Goal: Navigation & Orientation: Find specific page/section

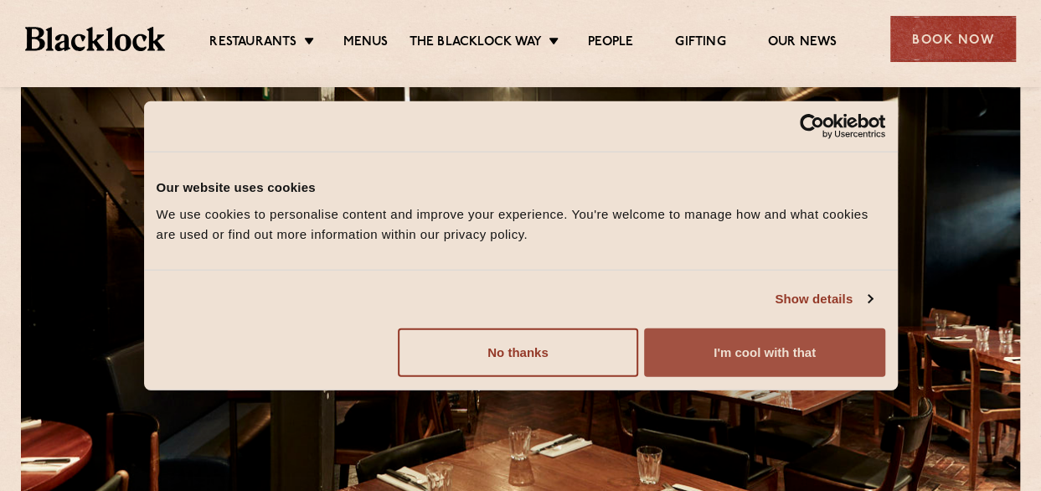
click at [715, 348] on button "I'm cool with that" at bounding box center [764, 351] width 240 height 49
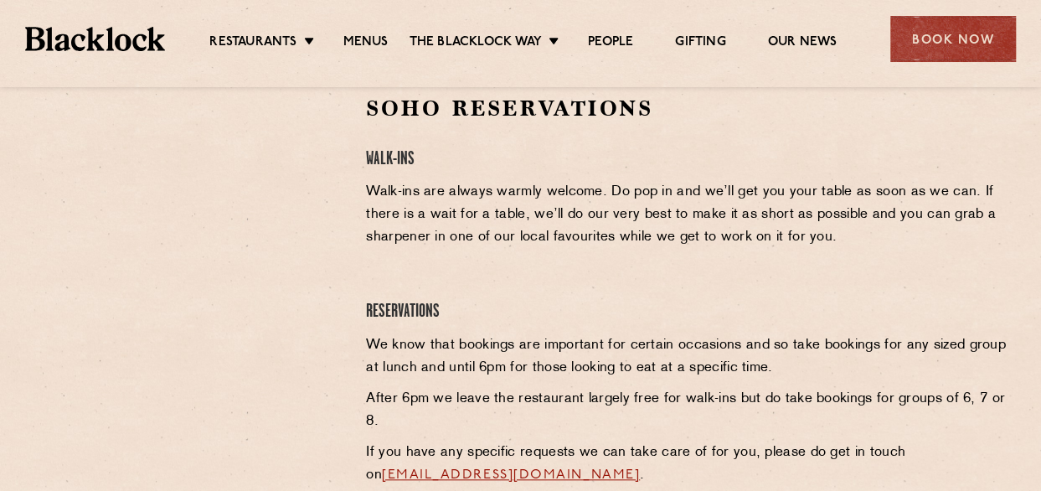
scroll to position [503, 0]
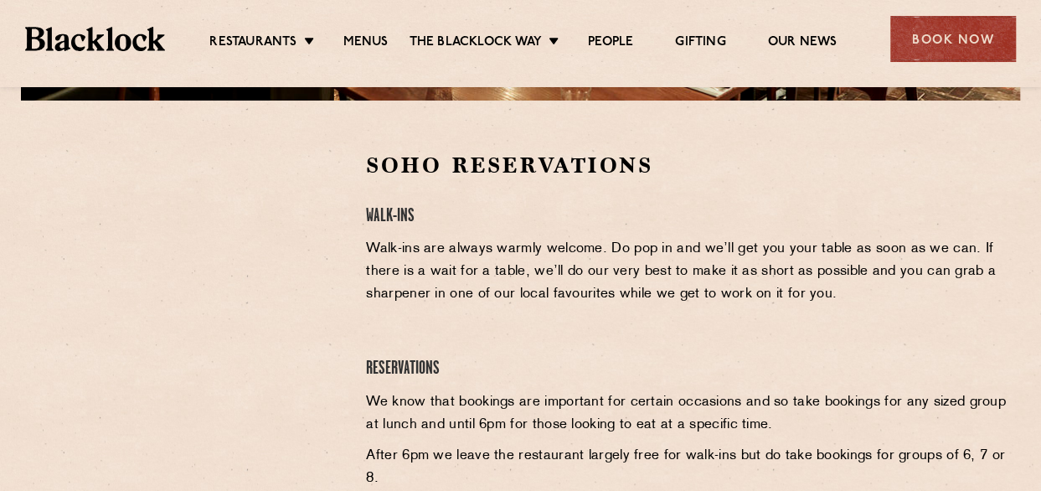
click at [646, 291] on p "Walk-ins are always warmly welcome. Do pop in and we’ll get you your table as s…" at bounding box center [687, 272] width 642 height 68
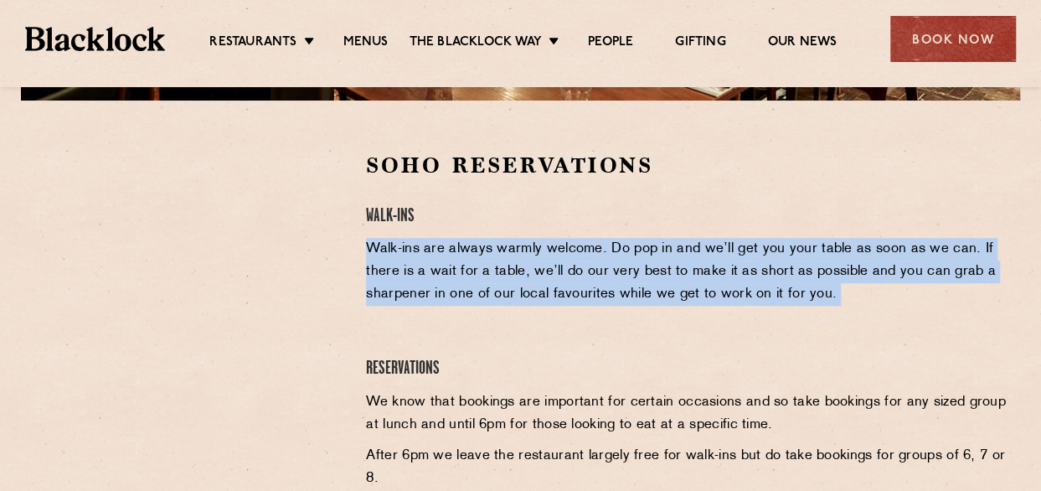
click at [646, 291] on p "Walk-ins are always warmly welcome. Do pop in and we’ll get you your table as s…" at bounding box center [687, 272] width 642 height 68
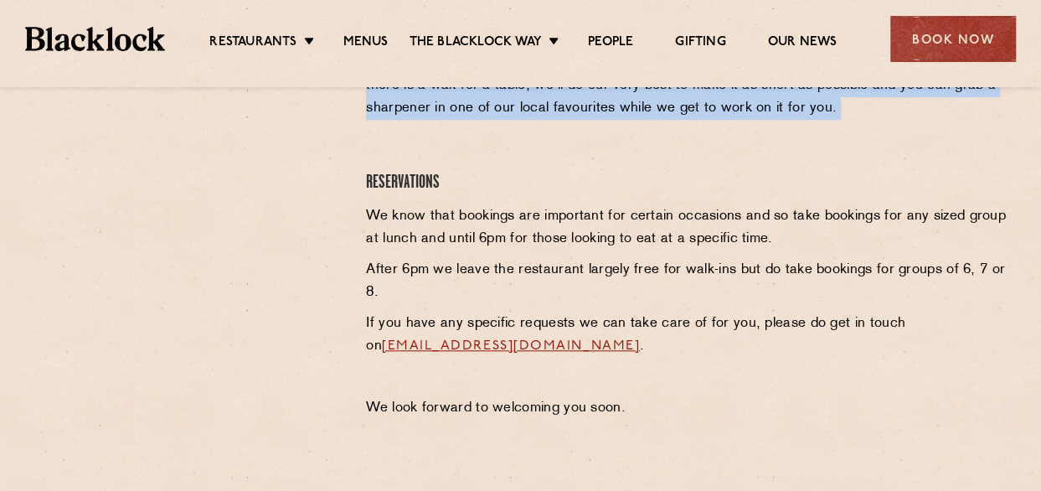
scroll to position [754, 0]
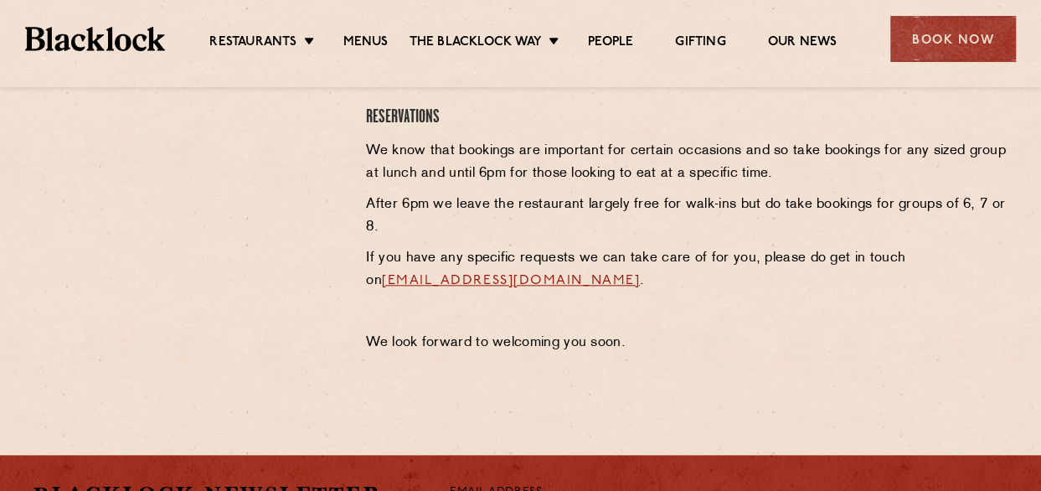
click at [596, 202] on p "After 6pm we leave the restaurant largely free for walk-ins but do take booking…" at bounding box center [687, 215] width 642 height 45
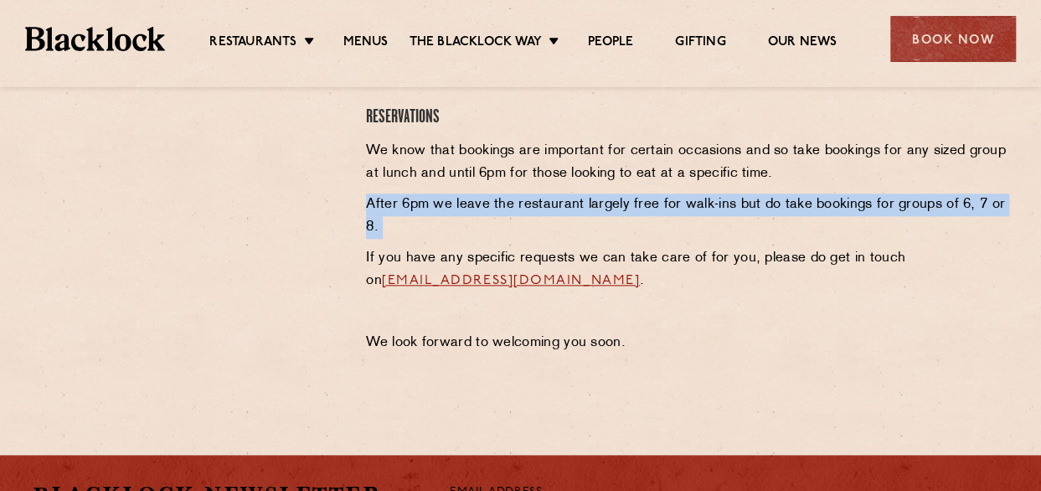
click at [596, 202] on p "After 6pm we leave the restaurant largely free for walk-ins but do take booking…" at bounding box center [687, 215] width 642 height 45
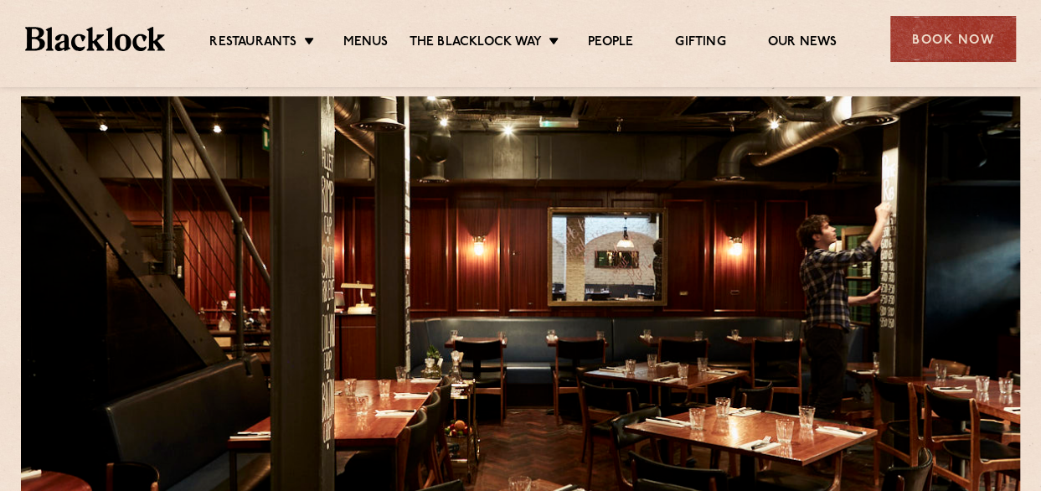
scroll to position [0, 0]
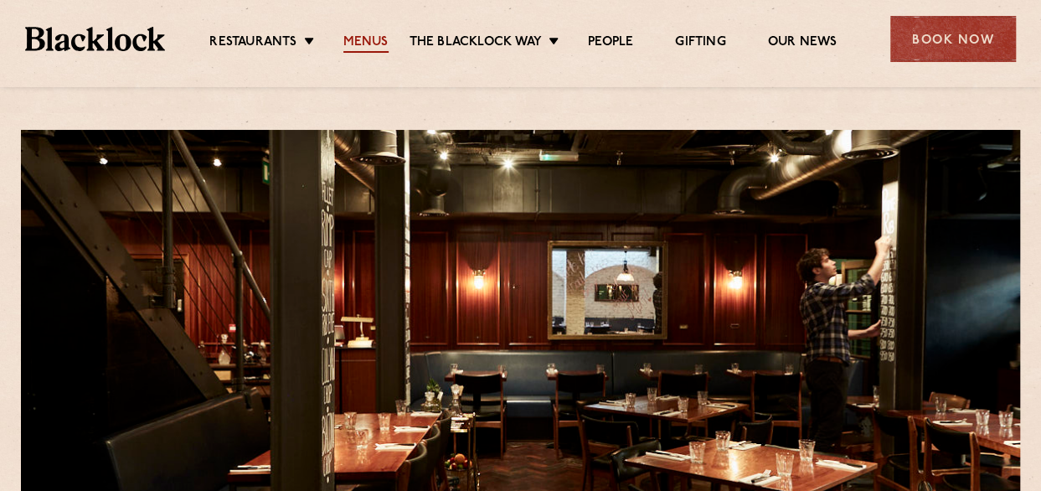
click at [369, 38] on link "Menus" at bounding box center [365, 43] width 45 height 18
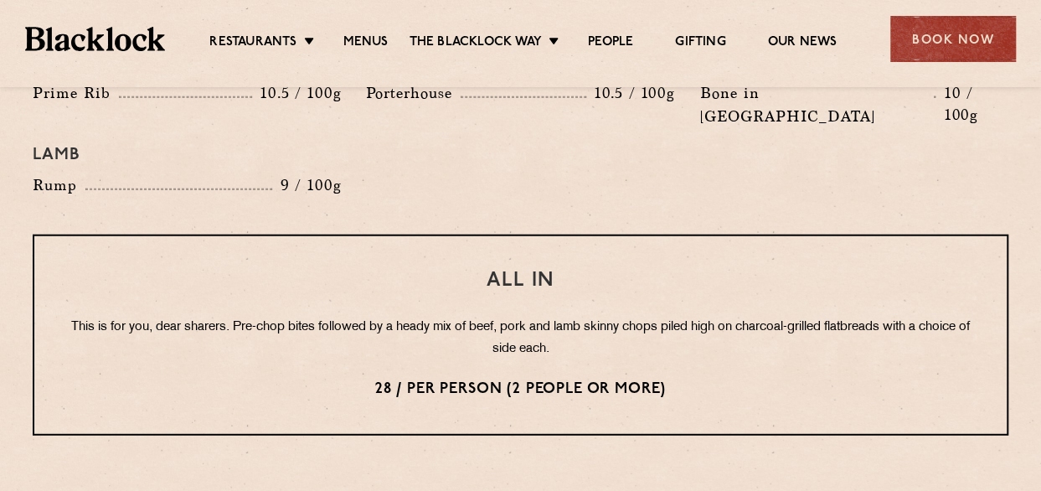
scroll to position [2261, 0]
